Goal: Task Accomplishment & Management: Use online tool/utility

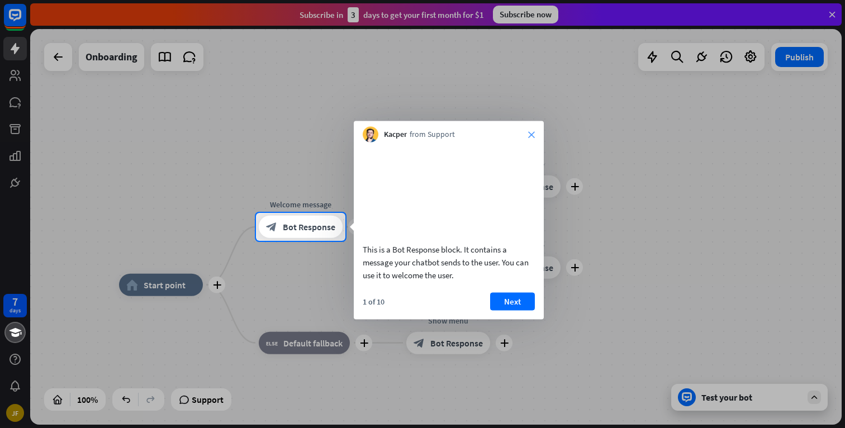
click at [531, 131] on icon "close" at bounding box center [531, 134] width 7 height 7
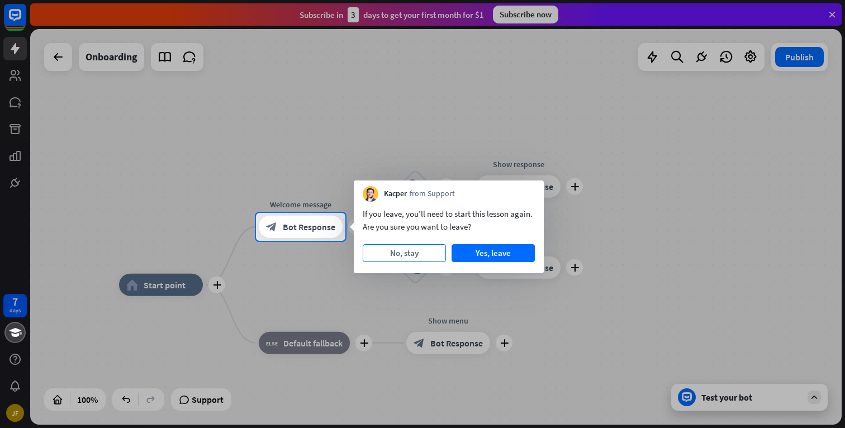
click at [401, 253] on button "No, stay" at bounding box center [404, 253] width 83 height 18
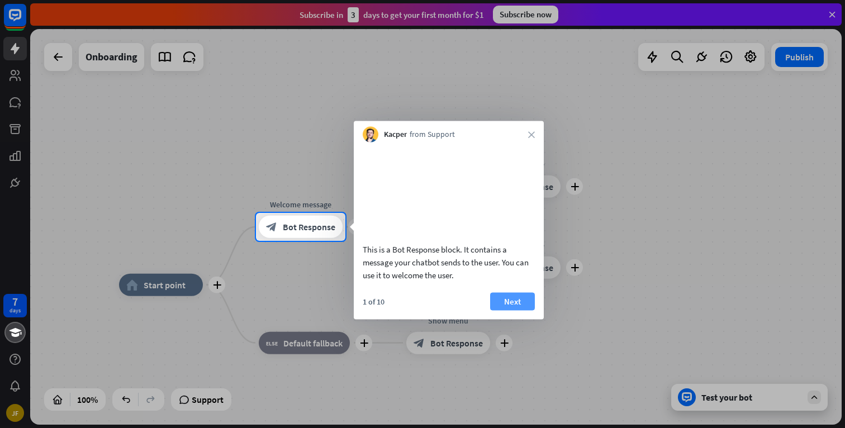
click at [511, 310] on button "Next" at bounding box center [512, 301] width 45 height 18
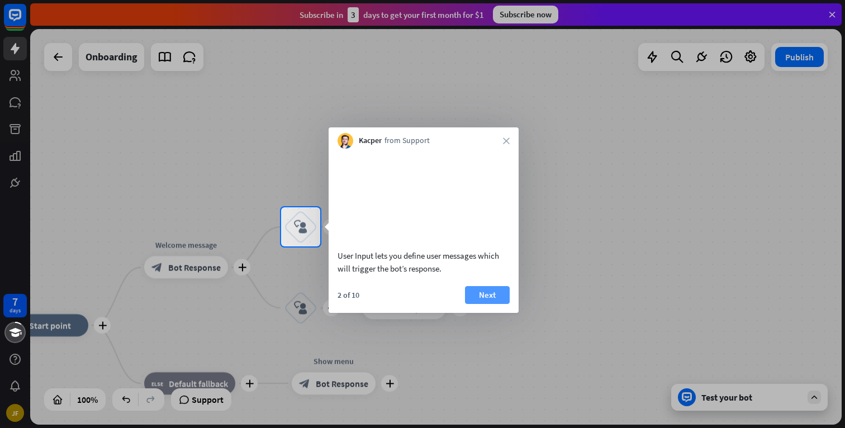
click at [489, 304] on button "Next" at bounding box center [487, 295] width 45 height 18
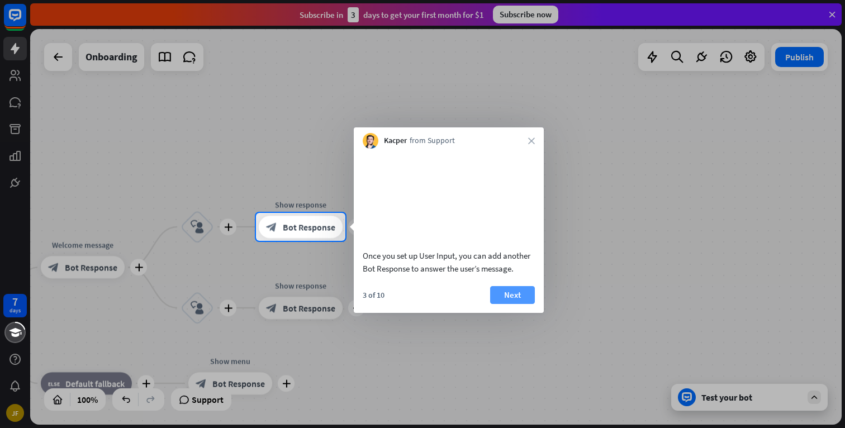
click at [514, 304] on button "Next" at bounding box center [512, 295] width 45 height 18
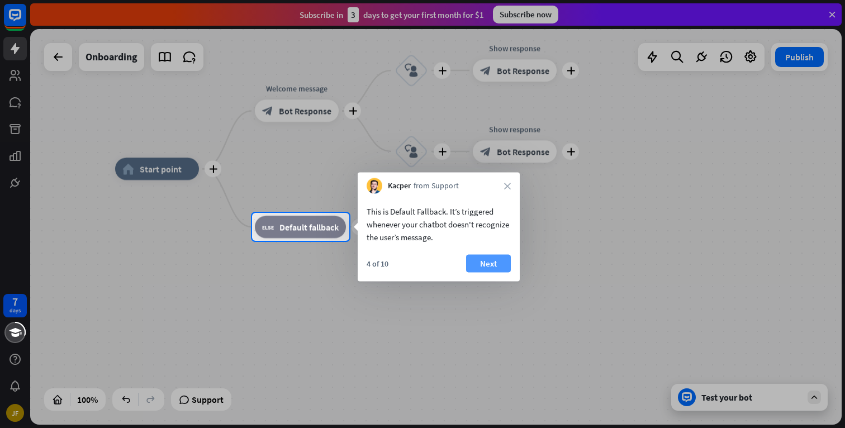
click at [485, 260] on button "Next" at bounding box center [488, 264] width 45 height 18
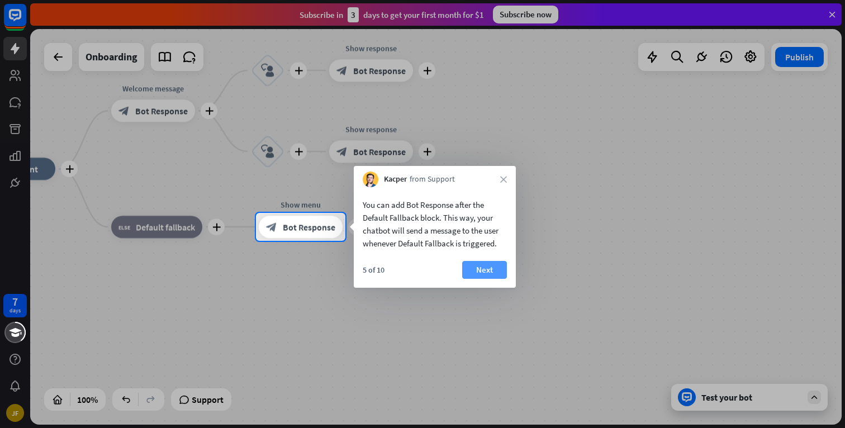
click at [486, 267] on button "Next" at bounding box center [484, 270] width 45 height 18
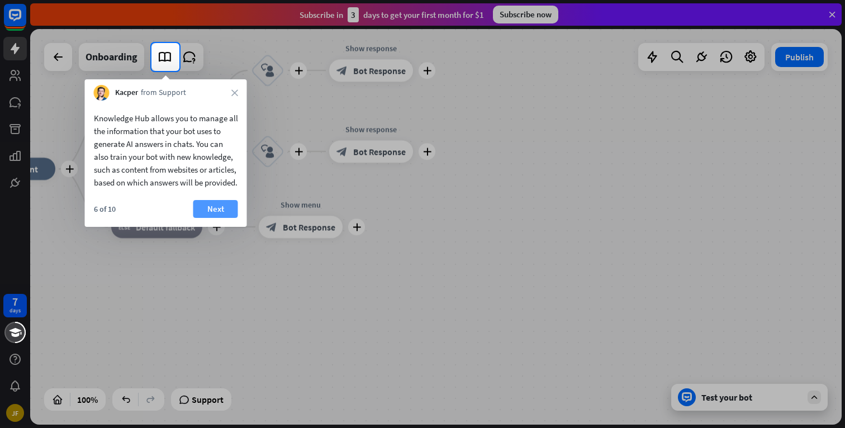
click at [225, 218] on button "Next" at bounding box center [215, 209] width 45 height 18
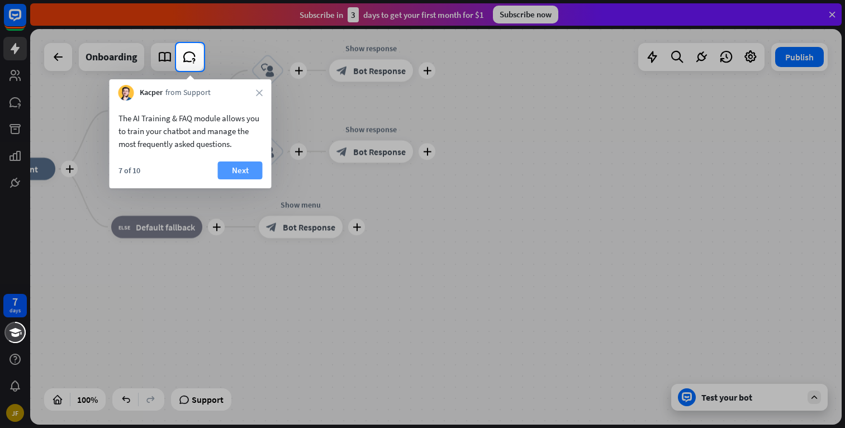
click at [240, 170] on button "Next" at bounding box center [240, 171] width 45 height 18
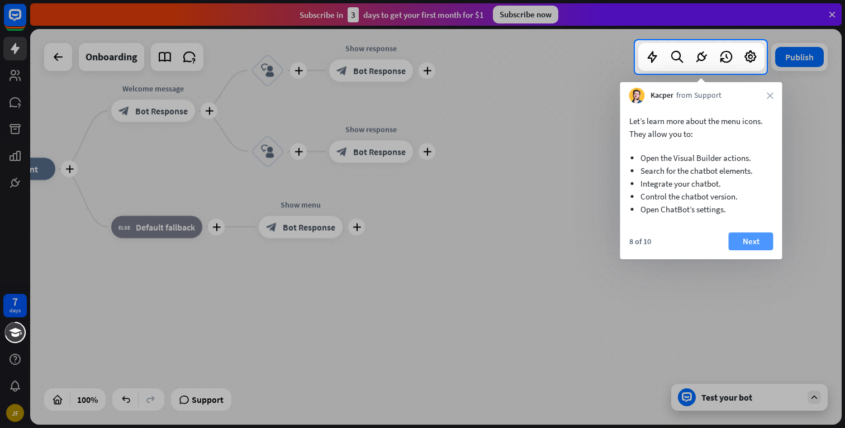
click at [760, 234] on button "Next" at bounding box center [751, 242] width 45 height 18
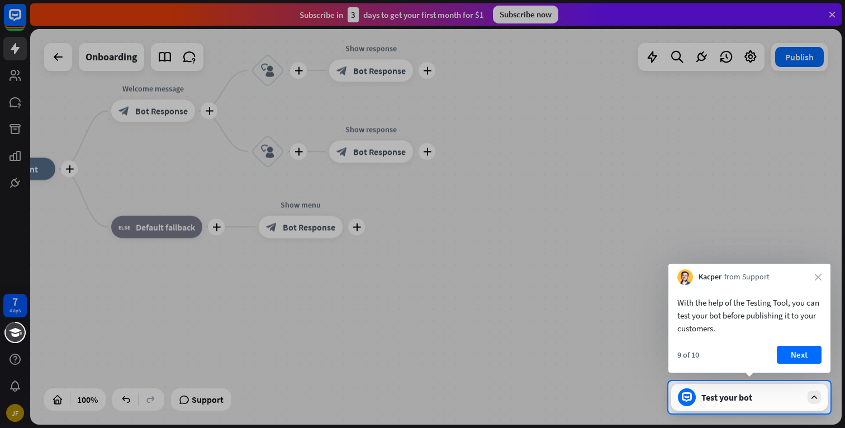
click at [818, 282] on div "Kacper from Support close" at bounding box center [750, 274] width 162 height 21
click at [818, 278] on icon "close" at bounding box center [818, 277] width 7 height 7
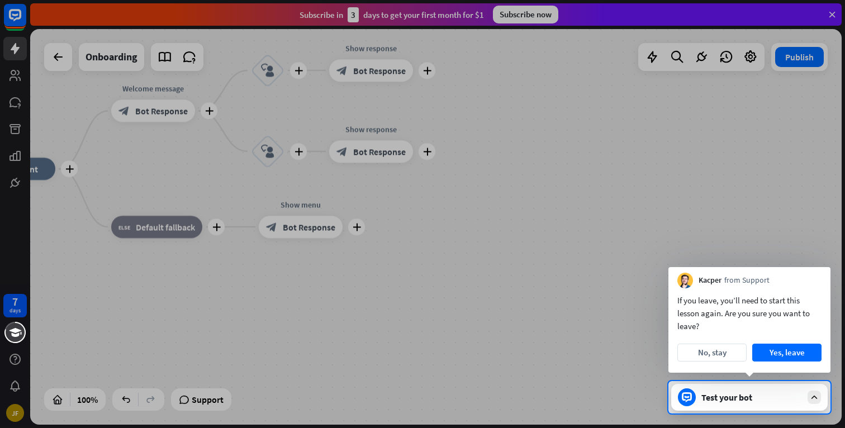
click at [818, 278] on div "Kacper from Support" at bounding box center [750, 277] width 162 height 21
click at [790, 351] on button "Yes, leave" at bounding box center [787, 353] width 69 height 18
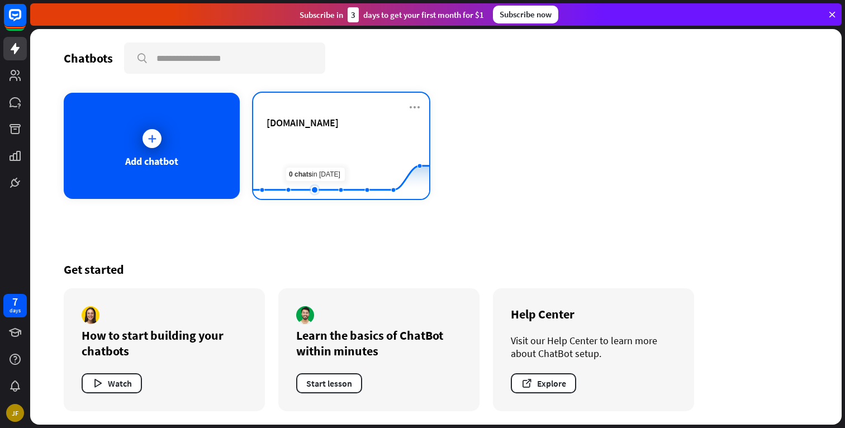
click at [310, 149] on rect at bounding box center [341, 171] width 176 height 70
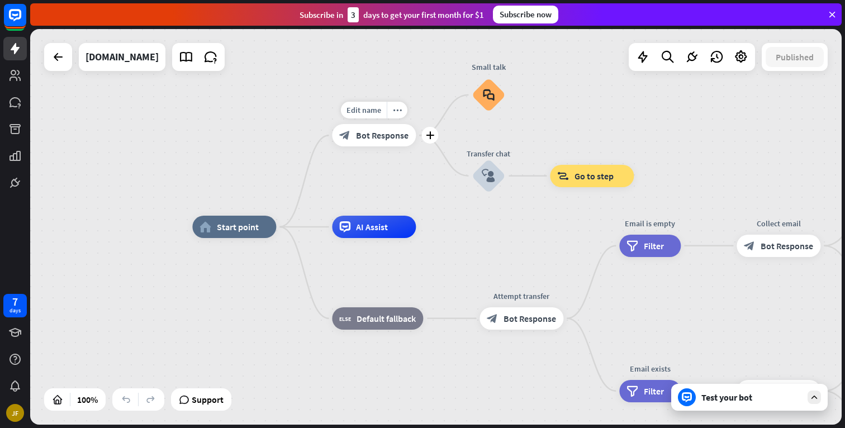
click at [368, 138] on span "Bot Response" at bounding box center [382, 135] width 53 height 11
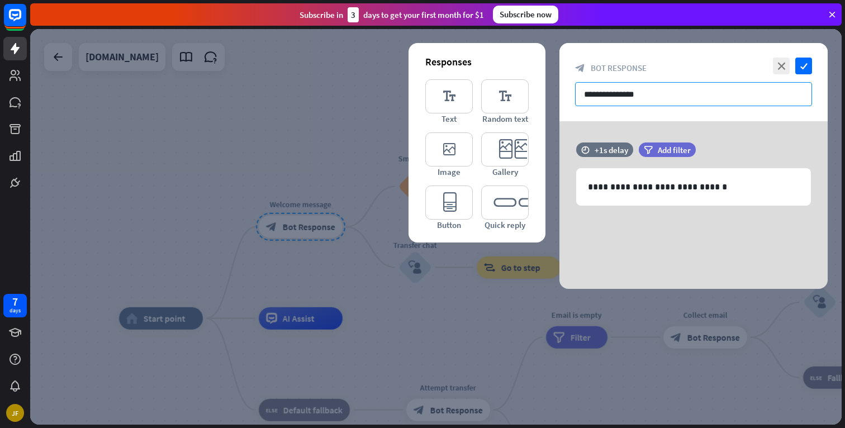
click at [643, 93] on input "**********" at bounding box center [693, 94] width 237 height 24
click at [805, 67] on icon "check" at bounding box center [804, 66] width 17 height 17
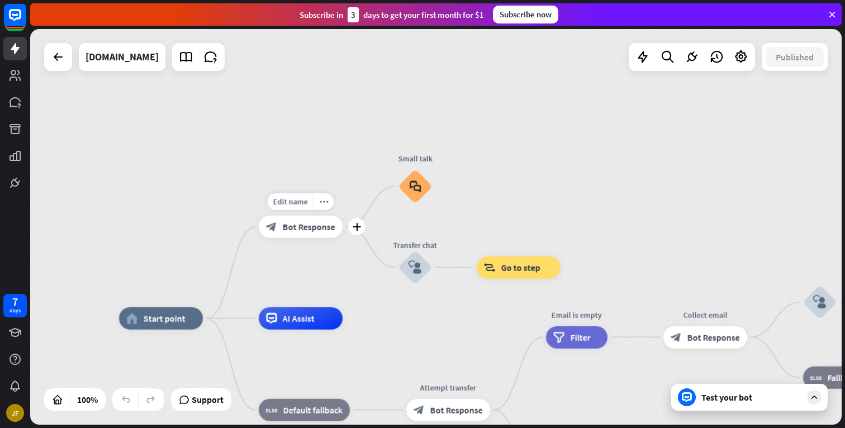
click at [298, 232] on span "Bot Response" at bounding box center [309, 226] width 53 height 11
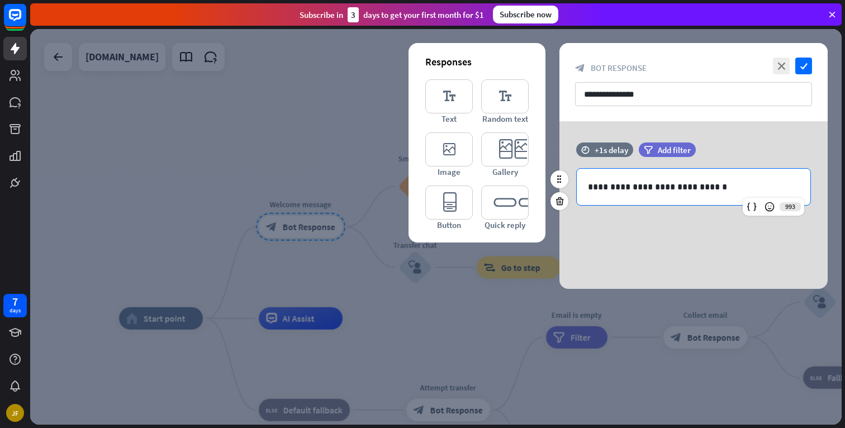
click at [634, 186] on p "**********" at bounding box center [693, 187] width 211 height 14
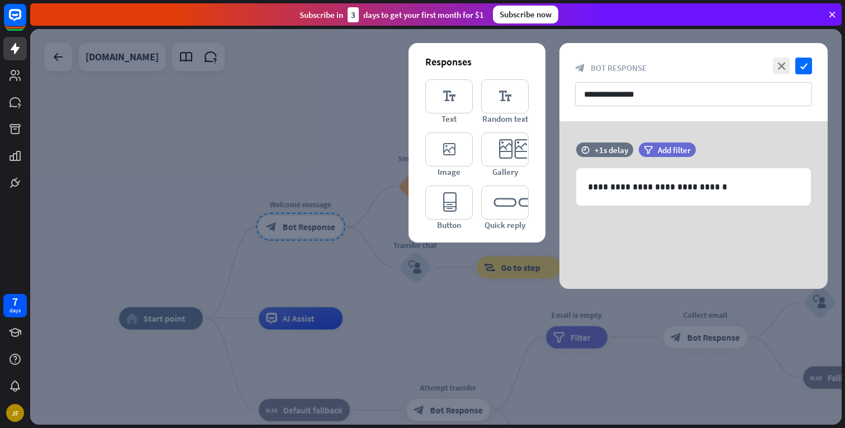
click at [258, 130] on div at bounding box center [436, 227] width 812 height 396
